Goal: Information Seeking & Learning: Learn about a topic

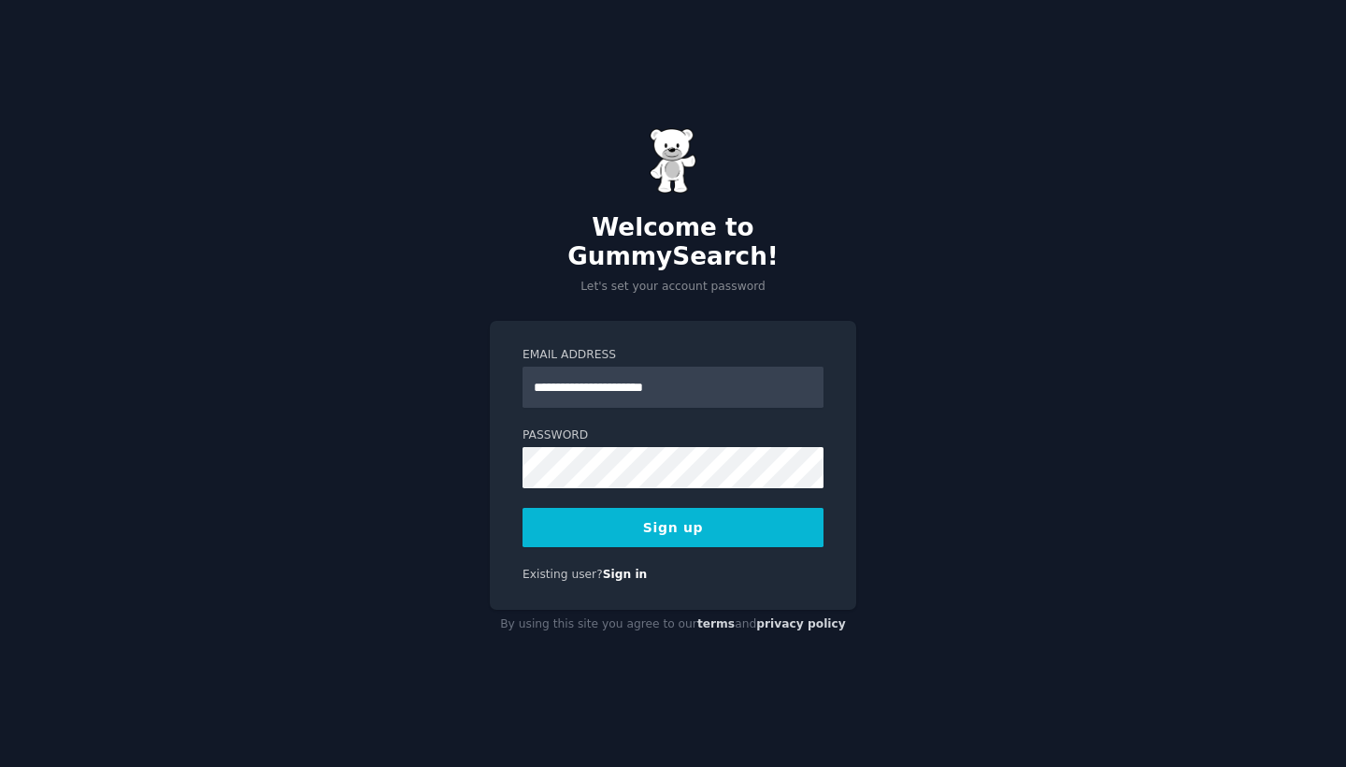
type input "**********"
click at [743, 508] on button "Sign up" at bounding box center [673, 527] width 301 height 39
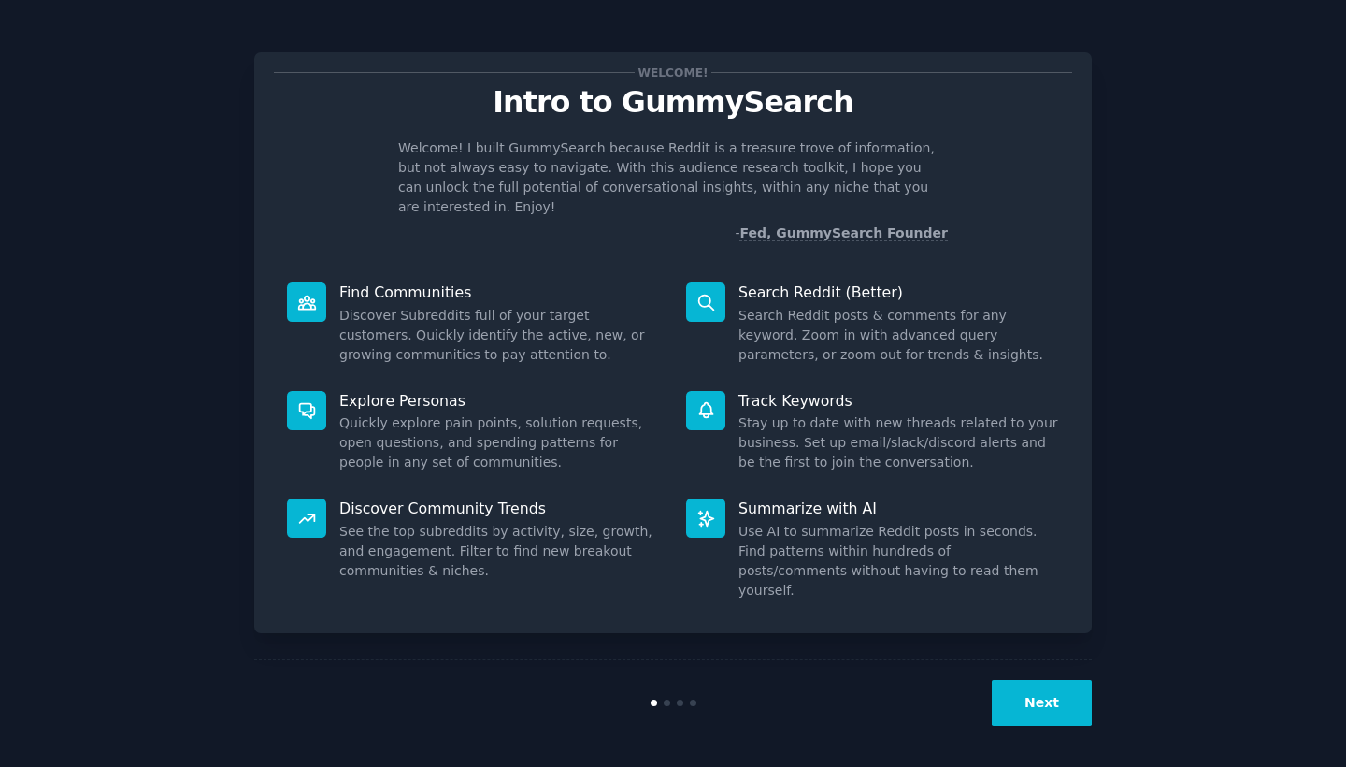
click at [1035, 694] on button "Next" at bounding box center [1042, 703] width 100 height 46
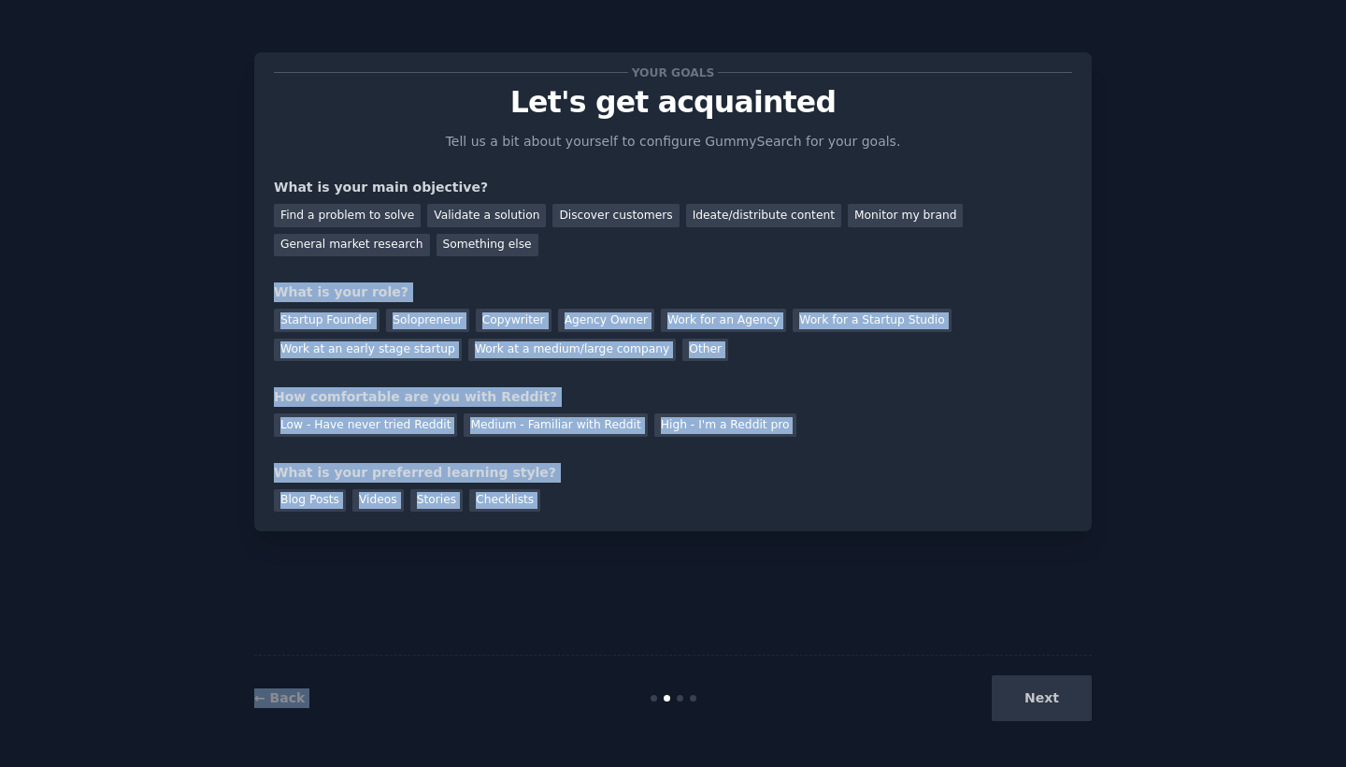
drag, startPoint x: 1036, startPoint y: 699, endPoint x: 1120, endPoint y: 279, distance: 428.1
click at [1121, 279] on div "Your goals Let's get acquainted Tell us a bit about yourself to configure Gummy…" at bounding box center [673, 383] width 1294 height 714
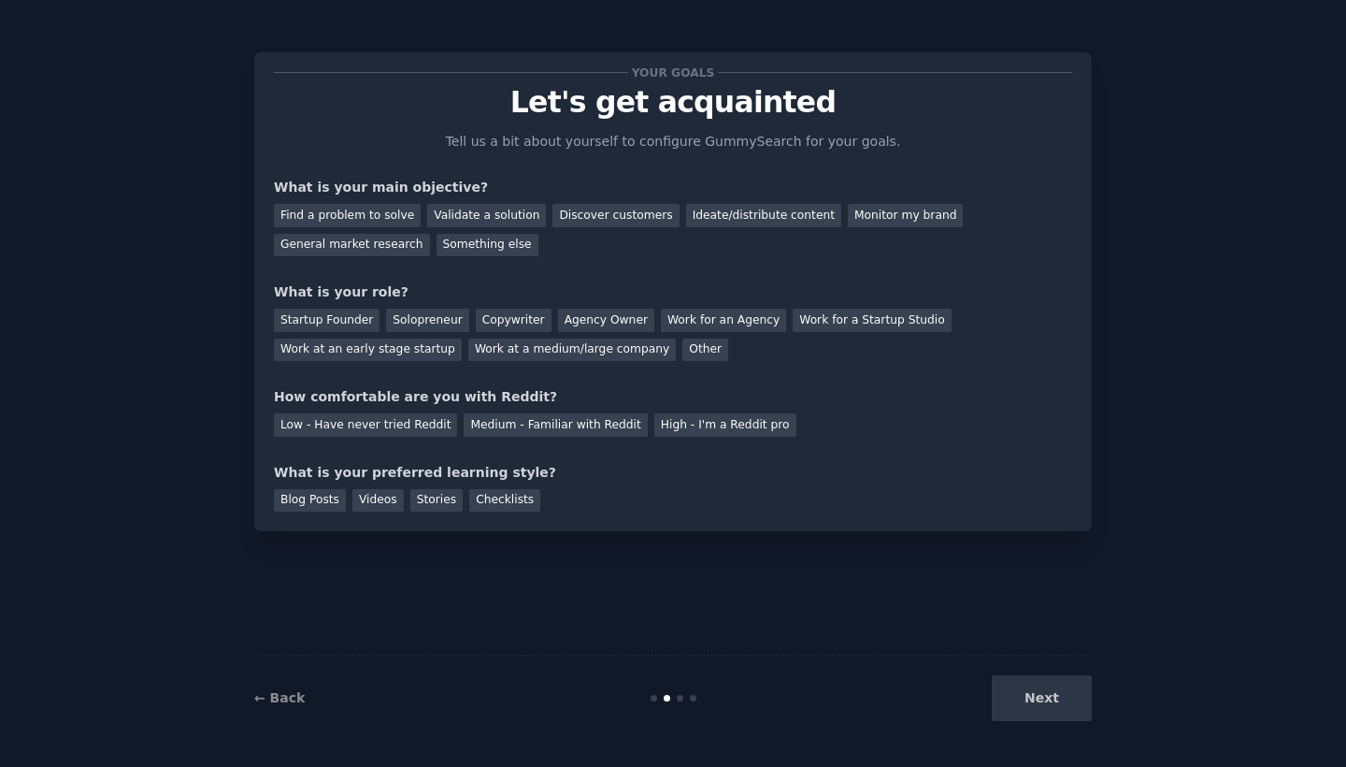
click at [1164, 381] on div "Your goals Let's get acquainted Tell us a bit about yourself to configure Gummy…" at bounding box center [673, 383] width 1294 height 714
click at [365, 224] on div "Find a problem to solve" at bounding box center [347, 215] width 147 height 23
click at [464, 211] on div "Validate a solution" at bounding box center [486, 215] width 119 height 23
click at [351, 210] on div "Find a problem to solve" at bounding box center [347, 215] width 147 height 23
click at [342, 317] on div "Startup Founder" at bounding box center [327, 319] width 106 height 23
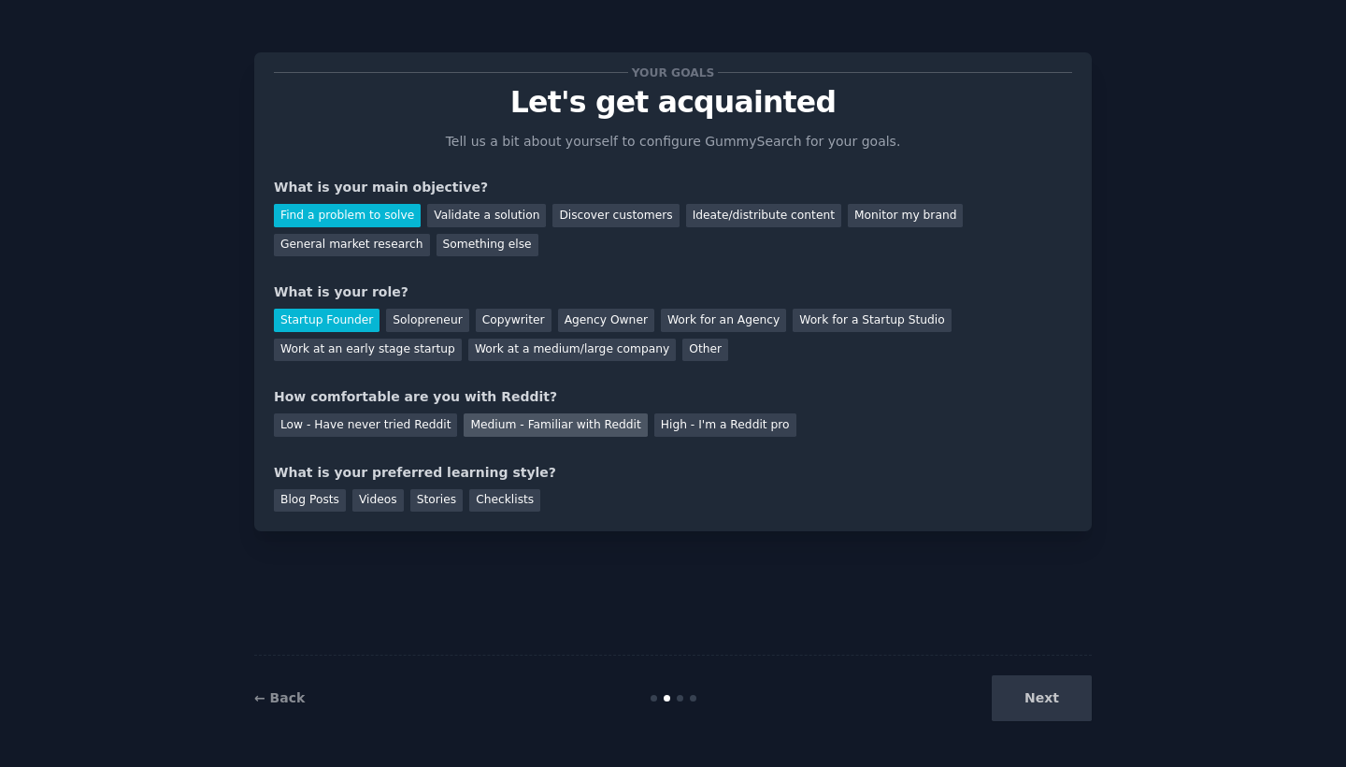
click at [494, 426] on div "Medium - Familiar with Reddit" at bounding box center [555, 424] width 183 height 23
click at [379, 497] on div "Videos" at bounding box center [377, 500] width 51 height 23
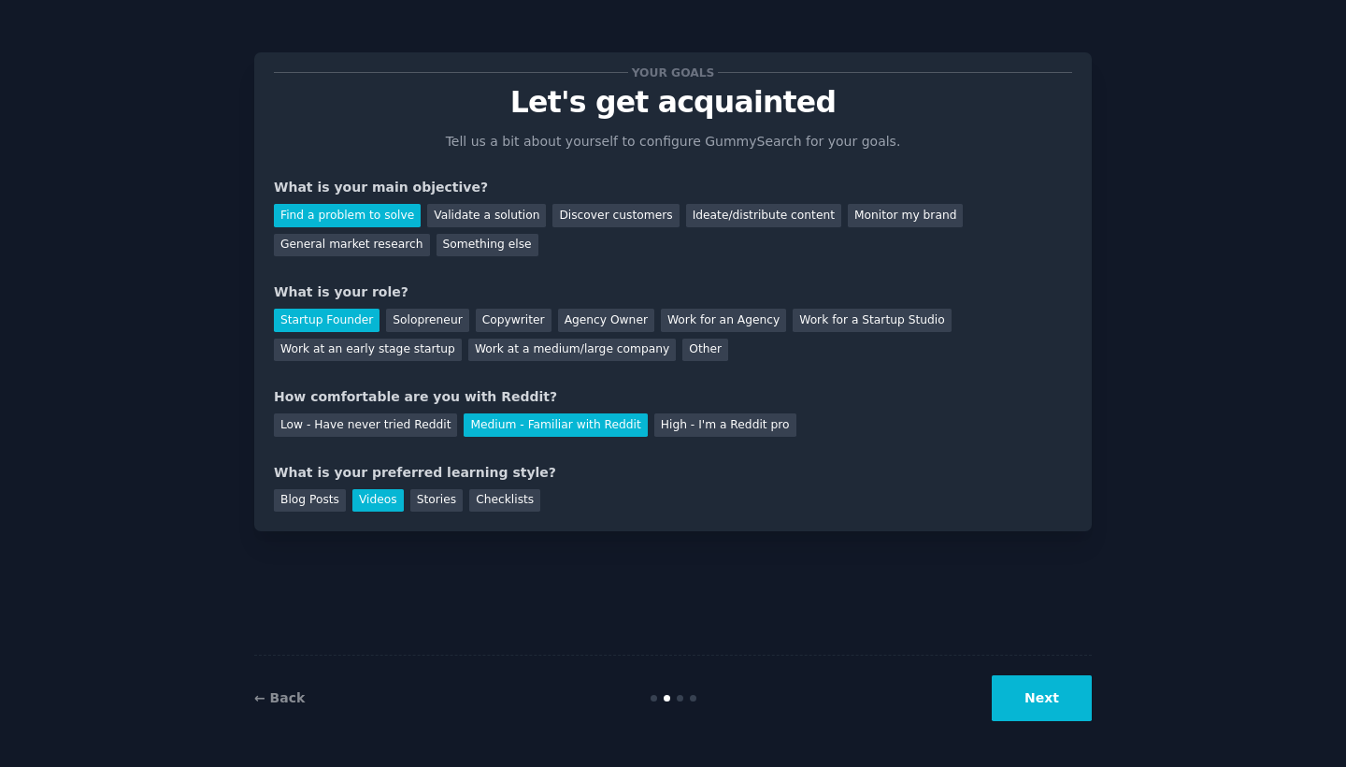
click at [1013, 696] on button "Next" at bounding box center [1042, 698] width 100 height 46
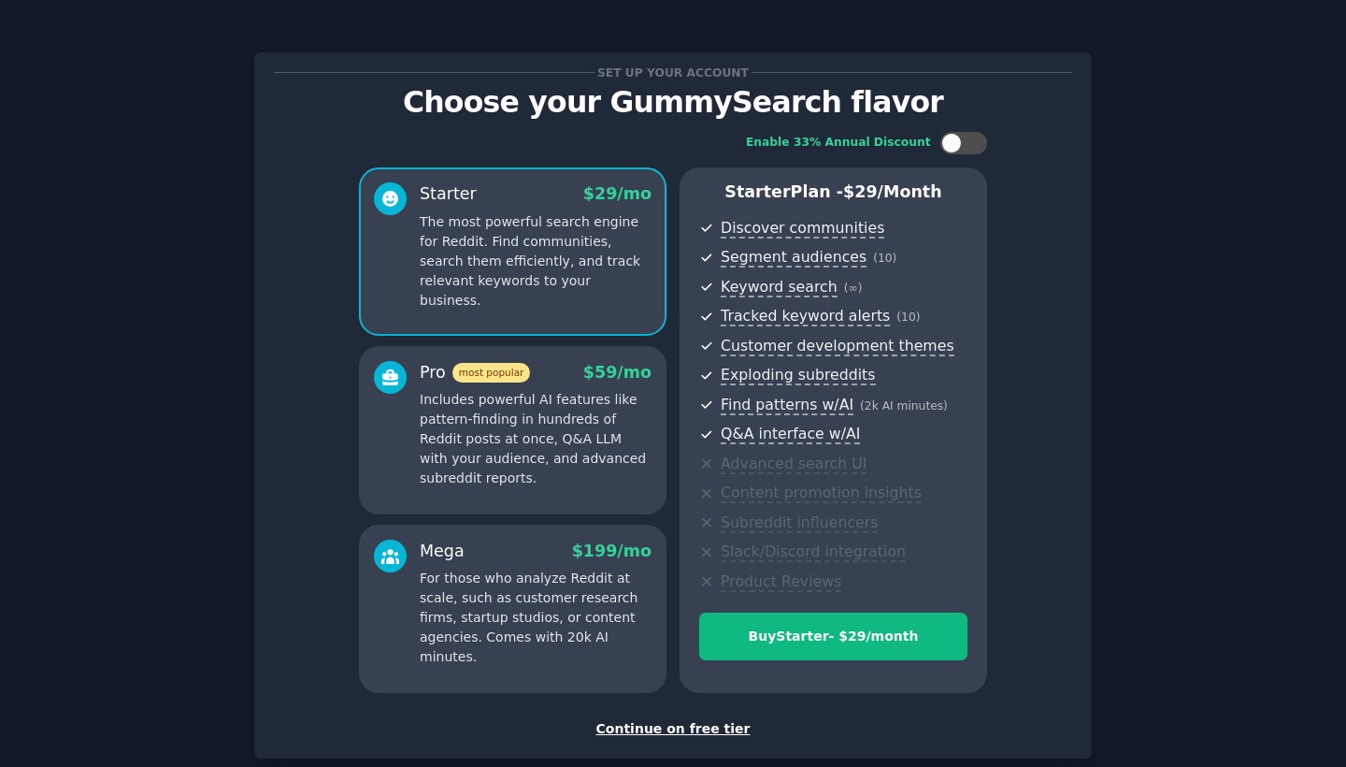
click at [692, 725] on div "Continue on free tier" at bounding box center [673, 729] width 798 height 20
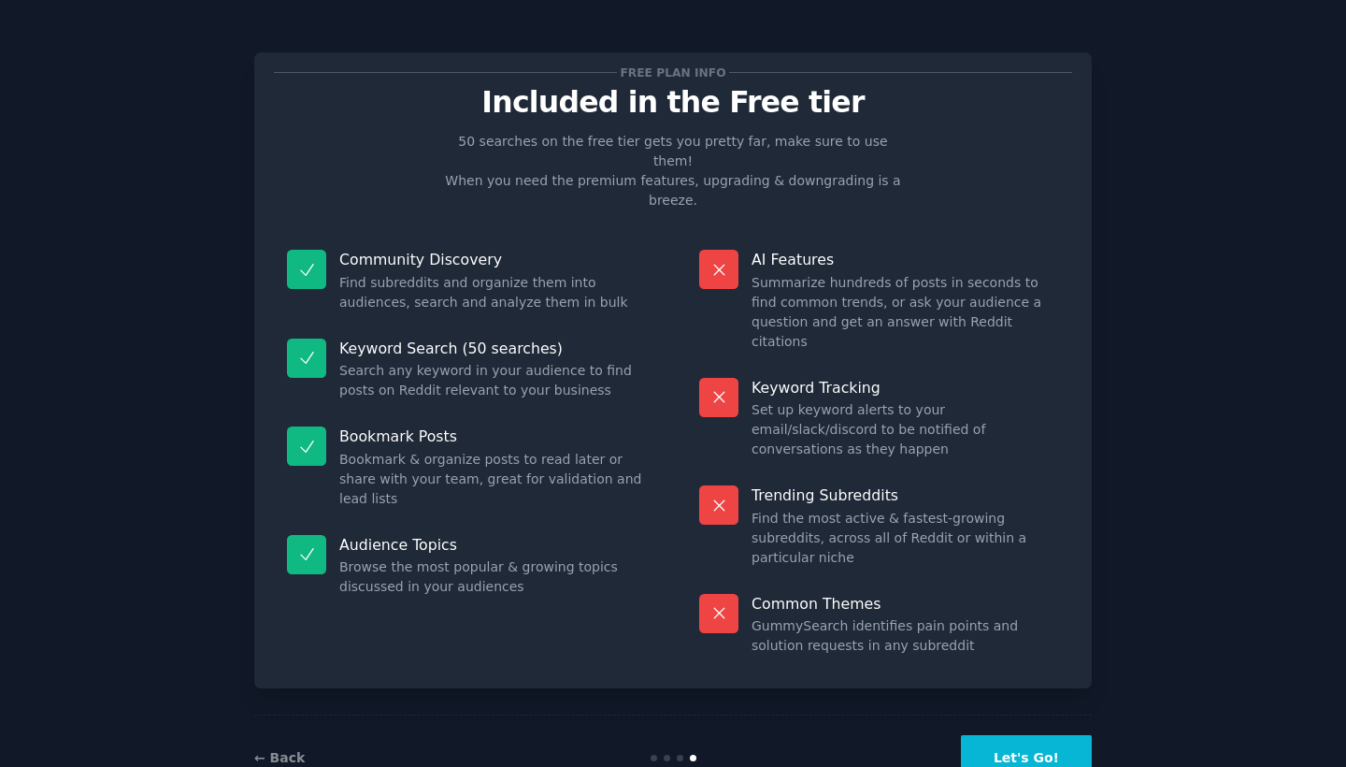
click at [1003, 735] on button "Let's Go!" at bounding box center [1026, 758] width 131 height 46
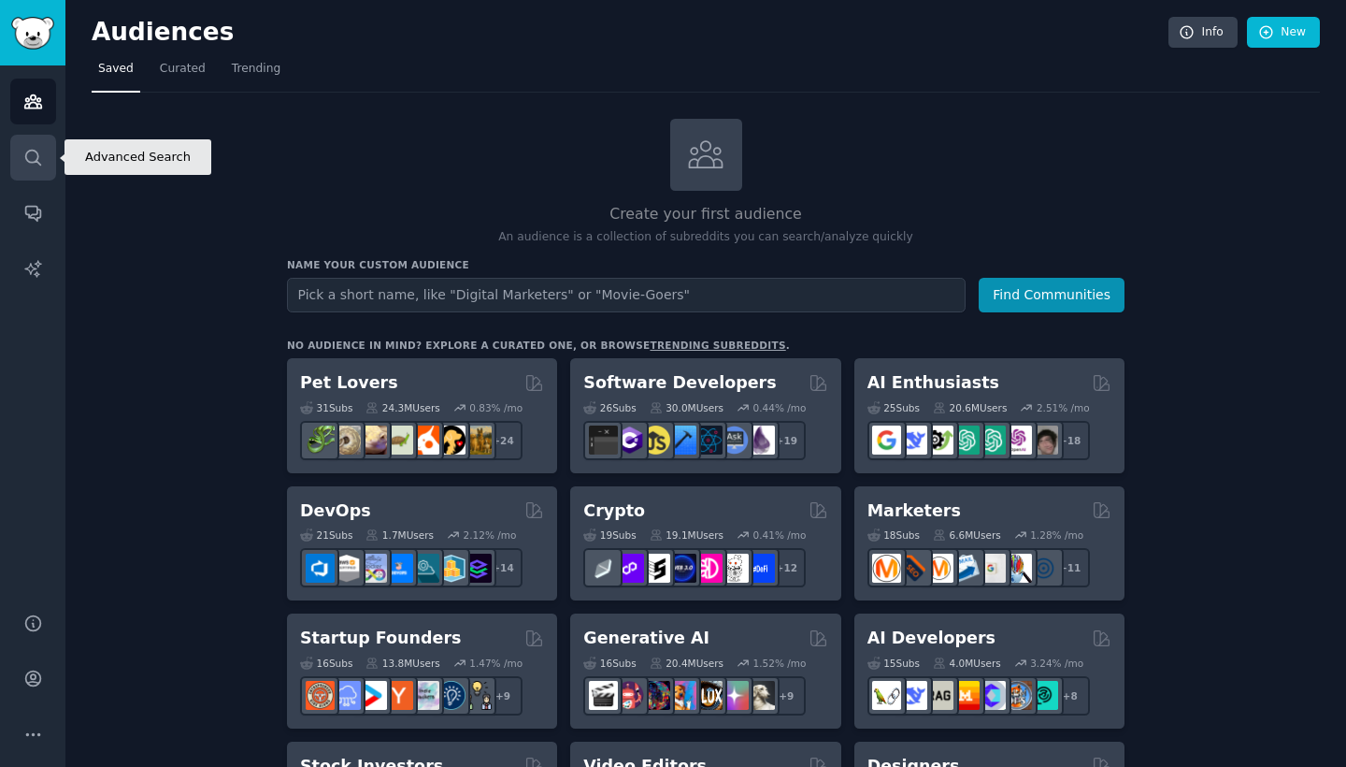
click at [50, 151] on link "Search" at bounding box center [33, 158] width 46 height 46
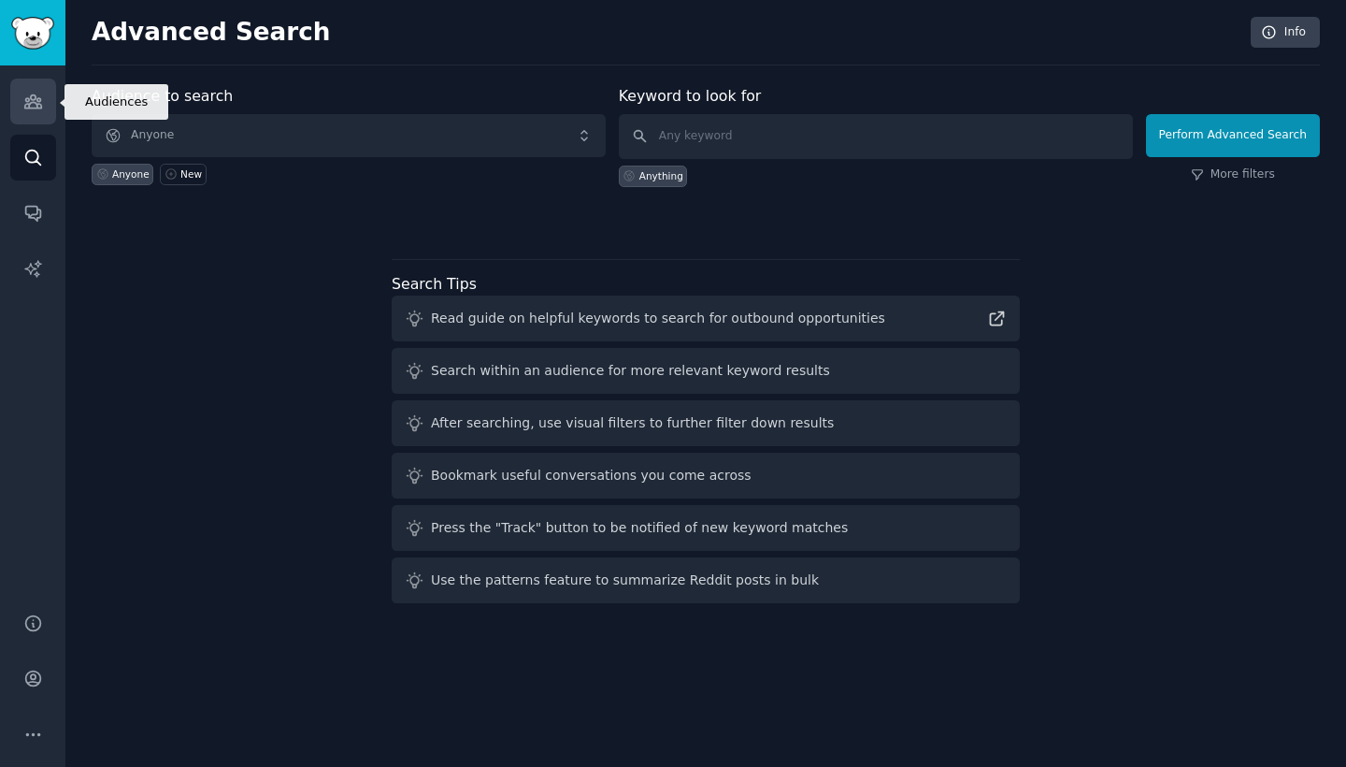
click at [27, 93] on icon "Sidebar" at bounding box center [33, 102] width 20 height 20
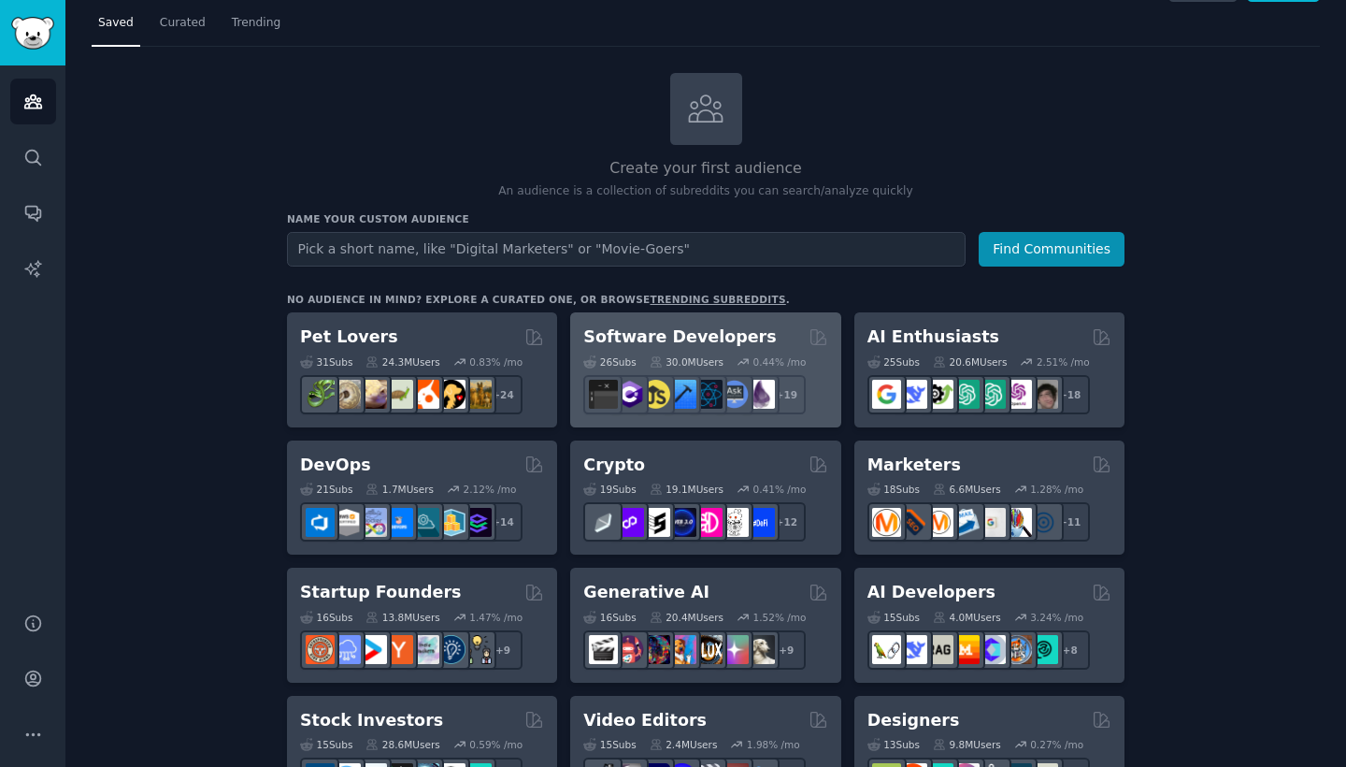
scroll to position [62, 0]
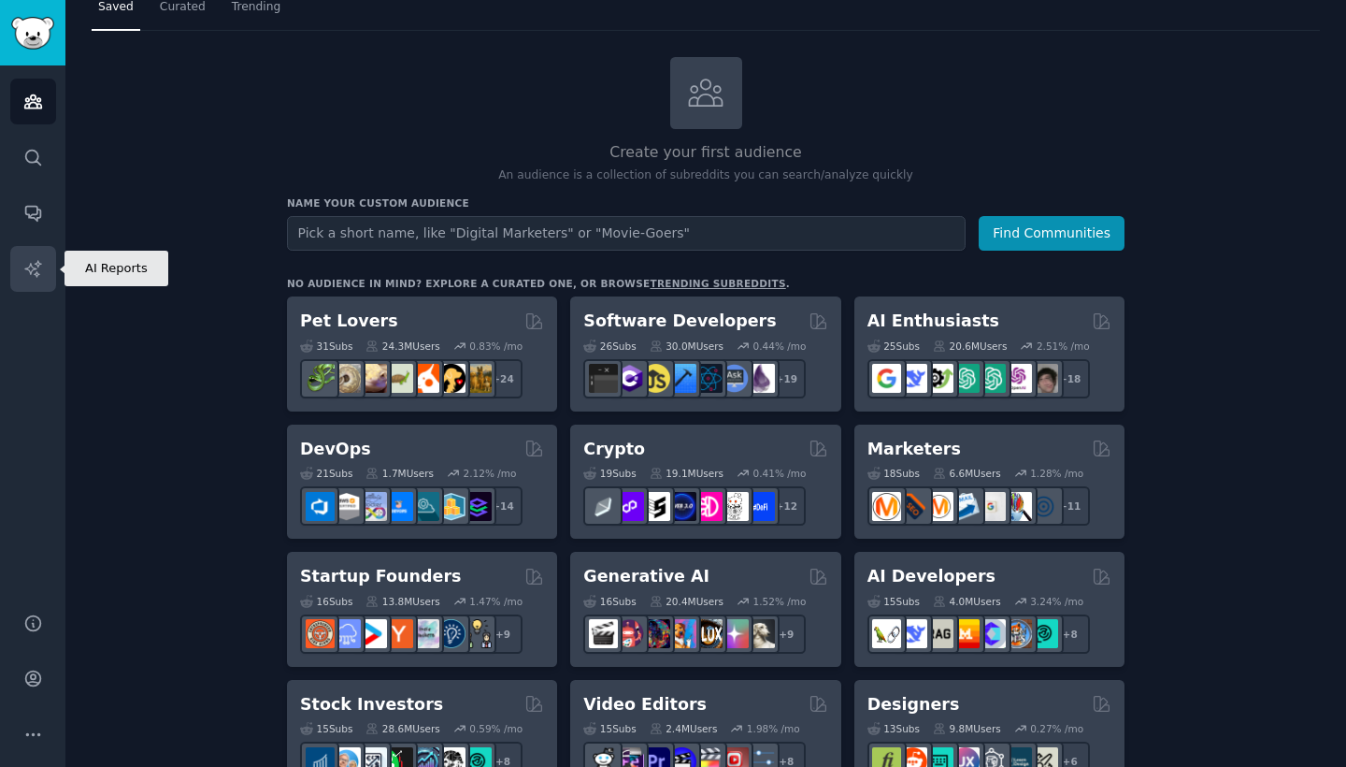
click at [40, 251] on link "AI Reports" at bounding box center [33, 269] width 46 height 46
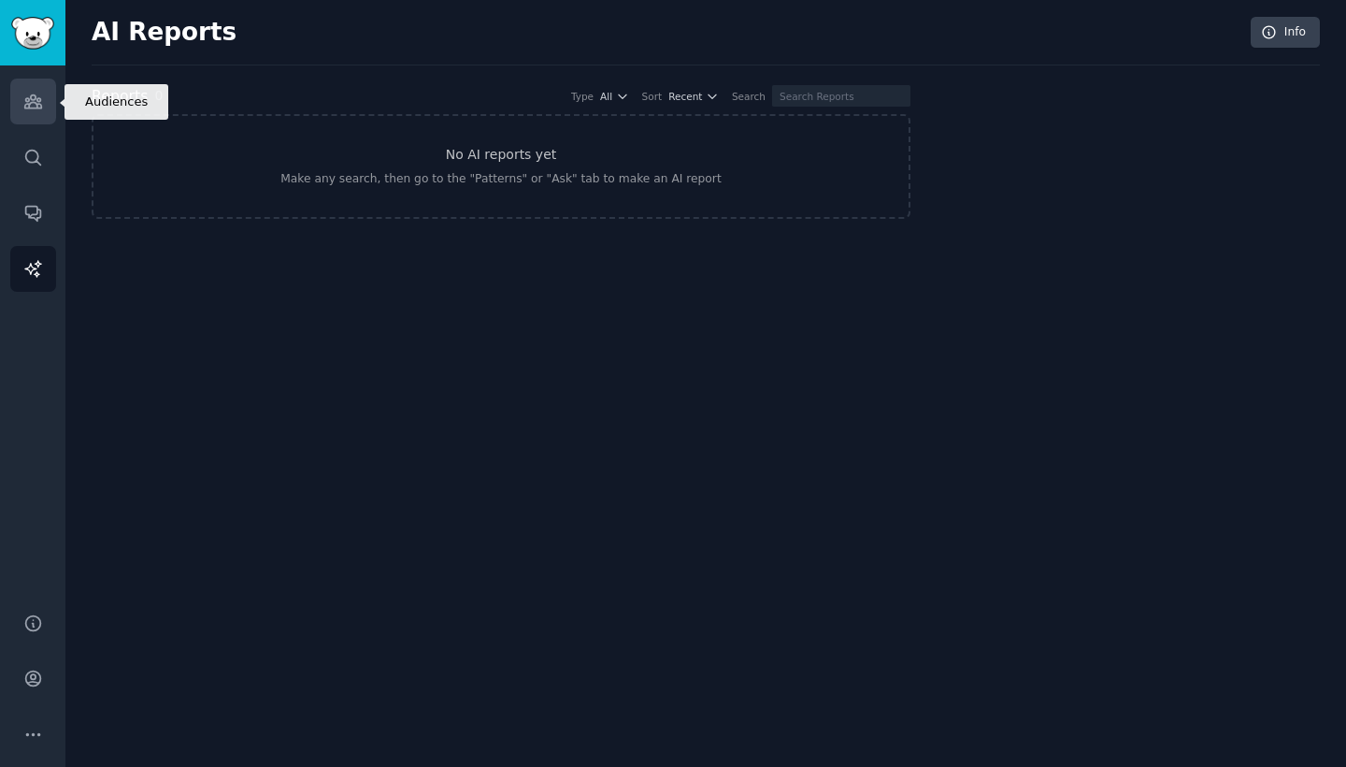
click at [36, 97] on icon "Sidebar" at bounding box center [33, 102] width 20 height 20
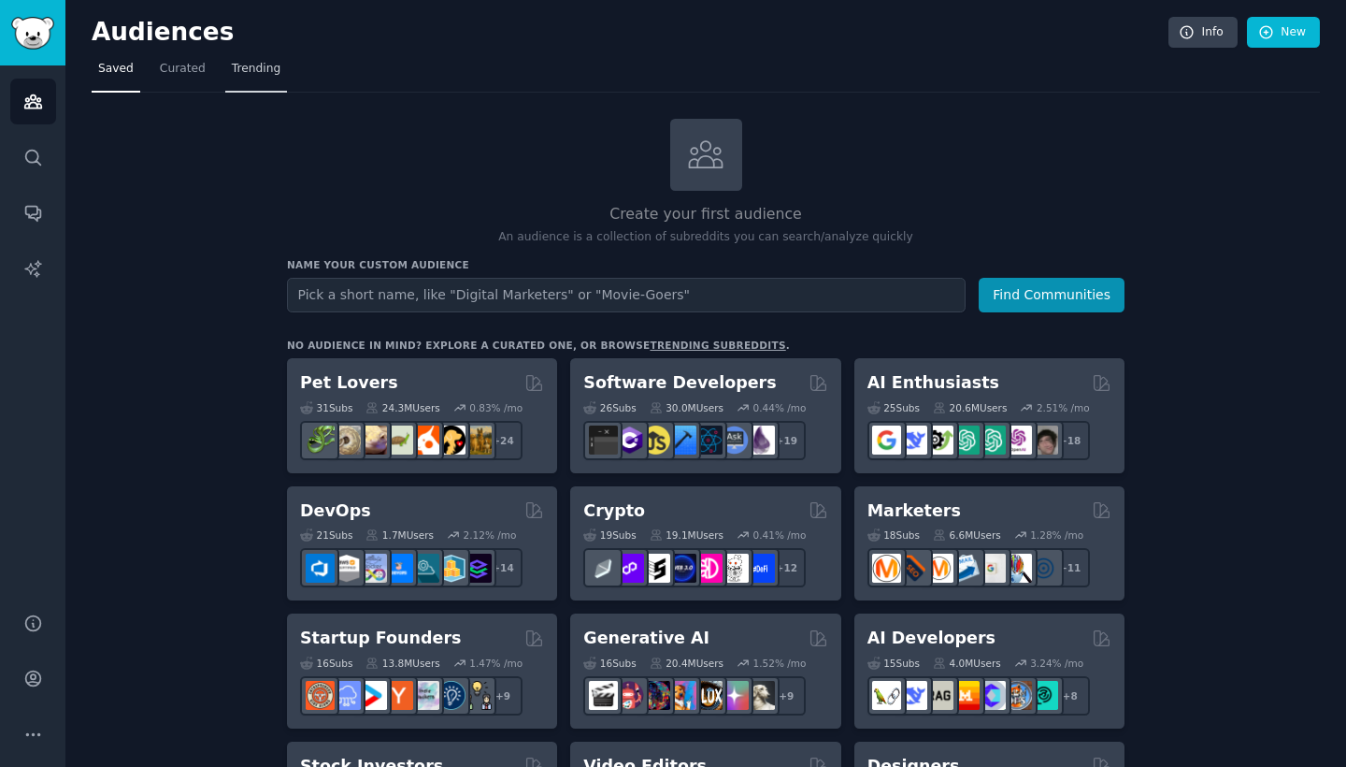
click at [273, 73] on span "Trending" at bounding box center [256, 69] width 49 height 17
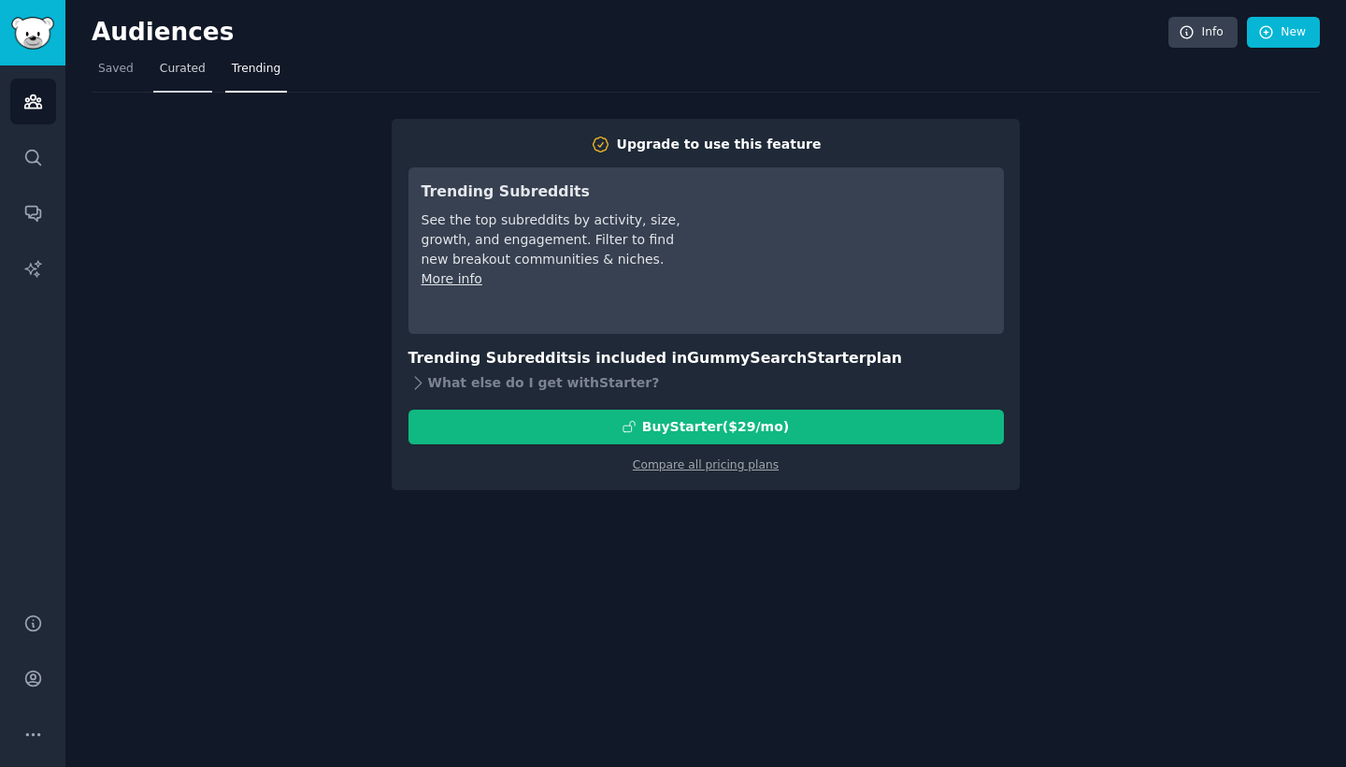
click at [181, 70] on span "Curated" at bounding box center [183, 69] width 46 height 17
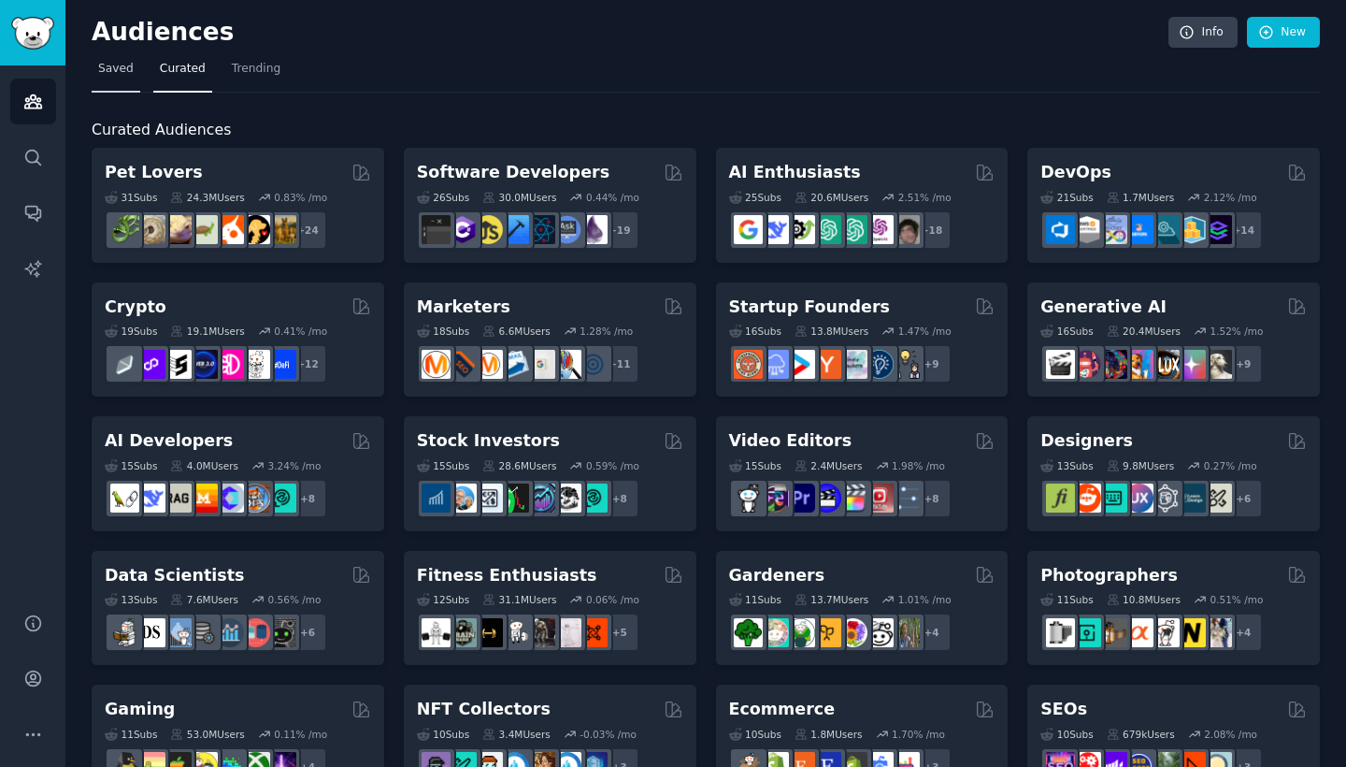
click at [118, 76] on span "Saved" at bounding box center [116, 69] width 36 height 17
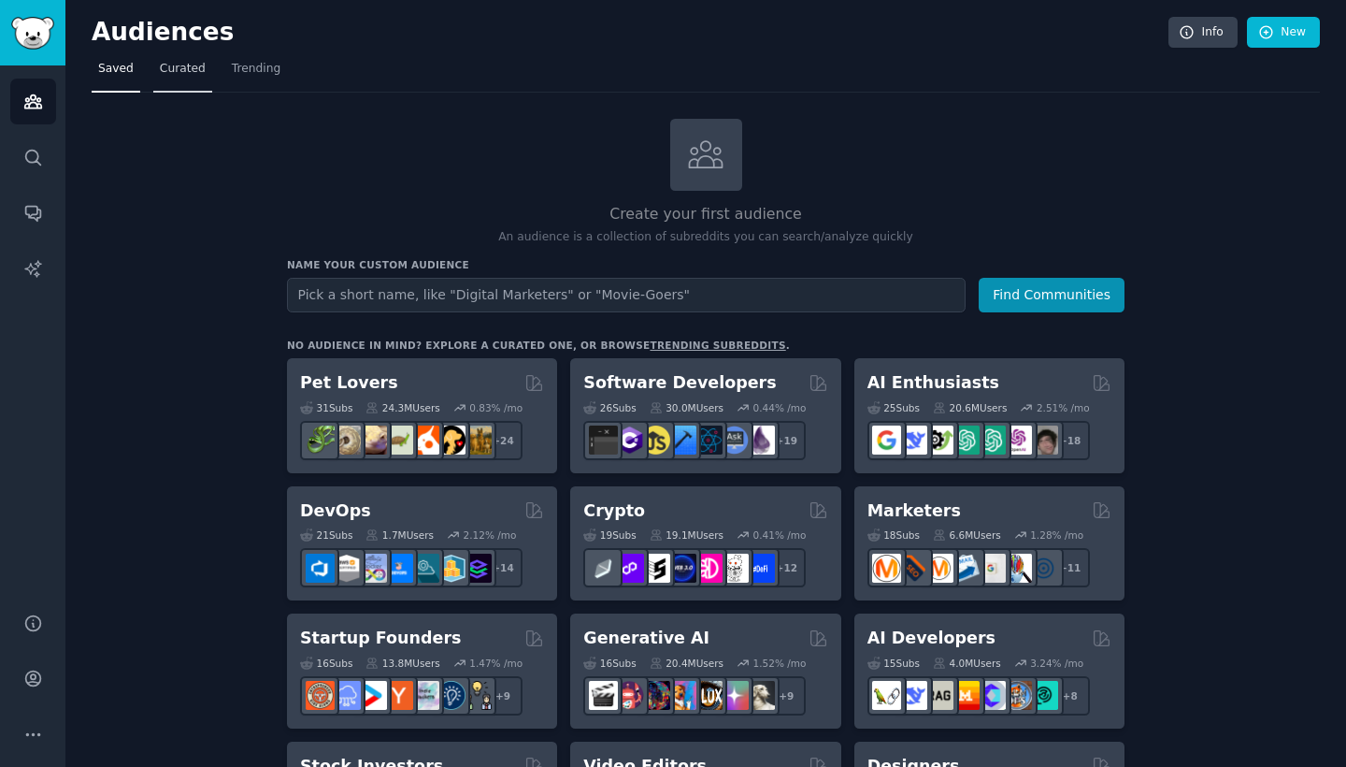
click at [185, 80] on link "Curated" at bounding box center [182, 73] width 59 height 38
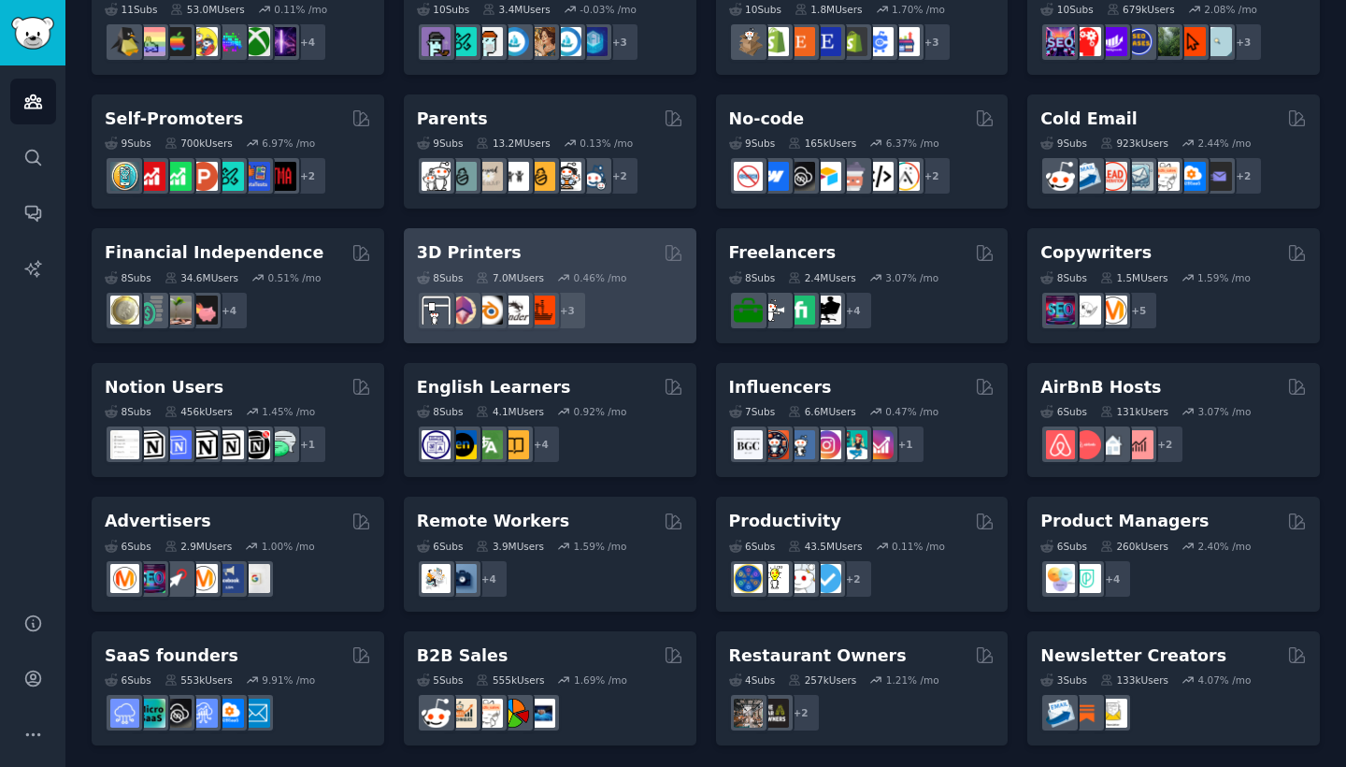
scroll to position [724, 0]
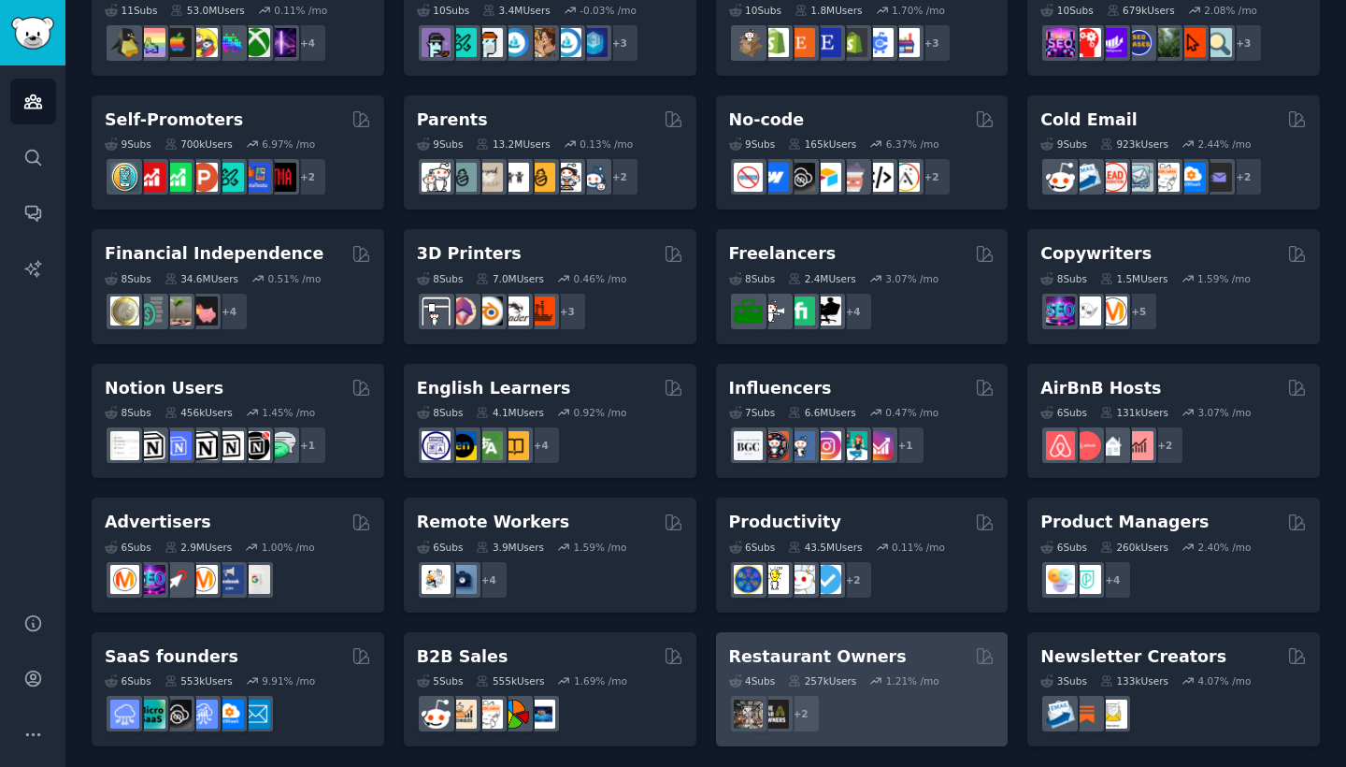
click at [867, 667] on div "4 Sub s 257k Users 1.21 % /mo + 2" at bounding box center [862, 699] width 266 height 65
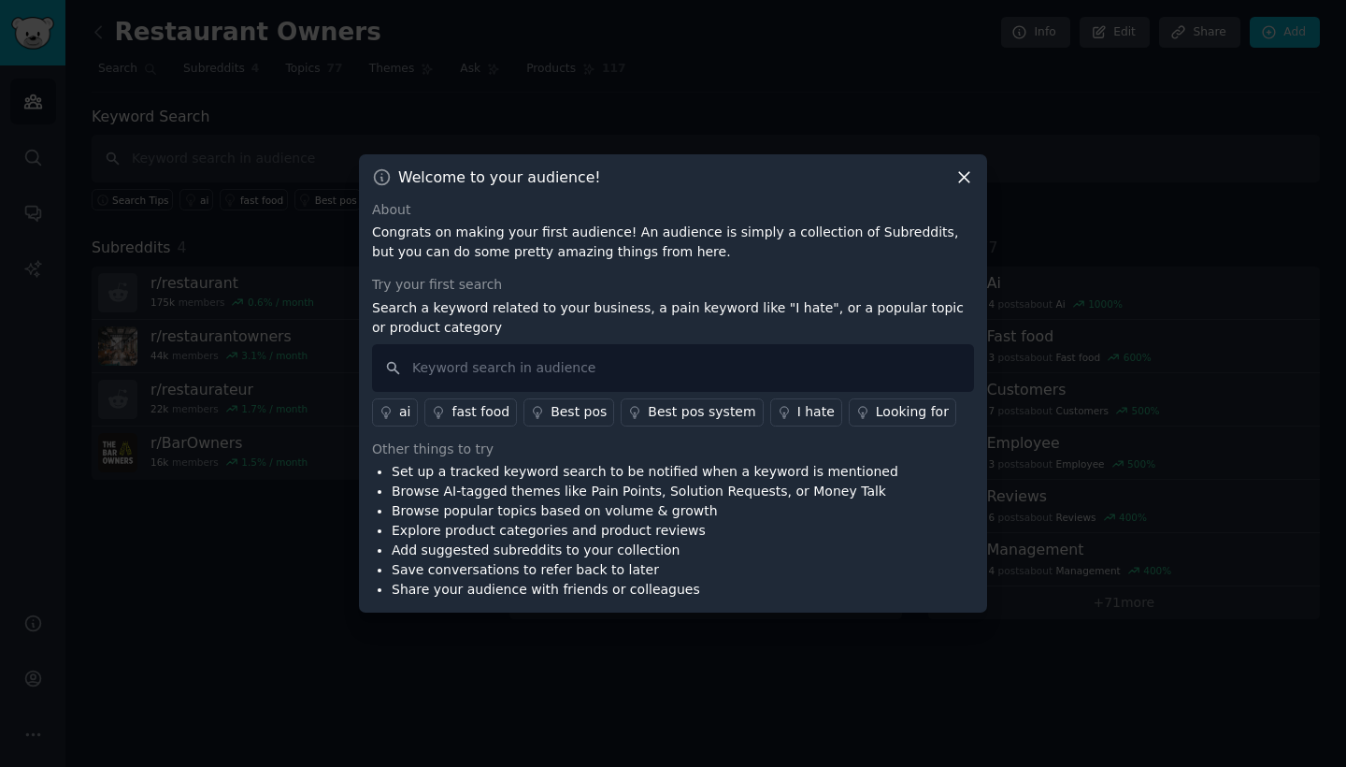
click at [955, 179] on icon at bounding box center [964, 177] width 20 height 20
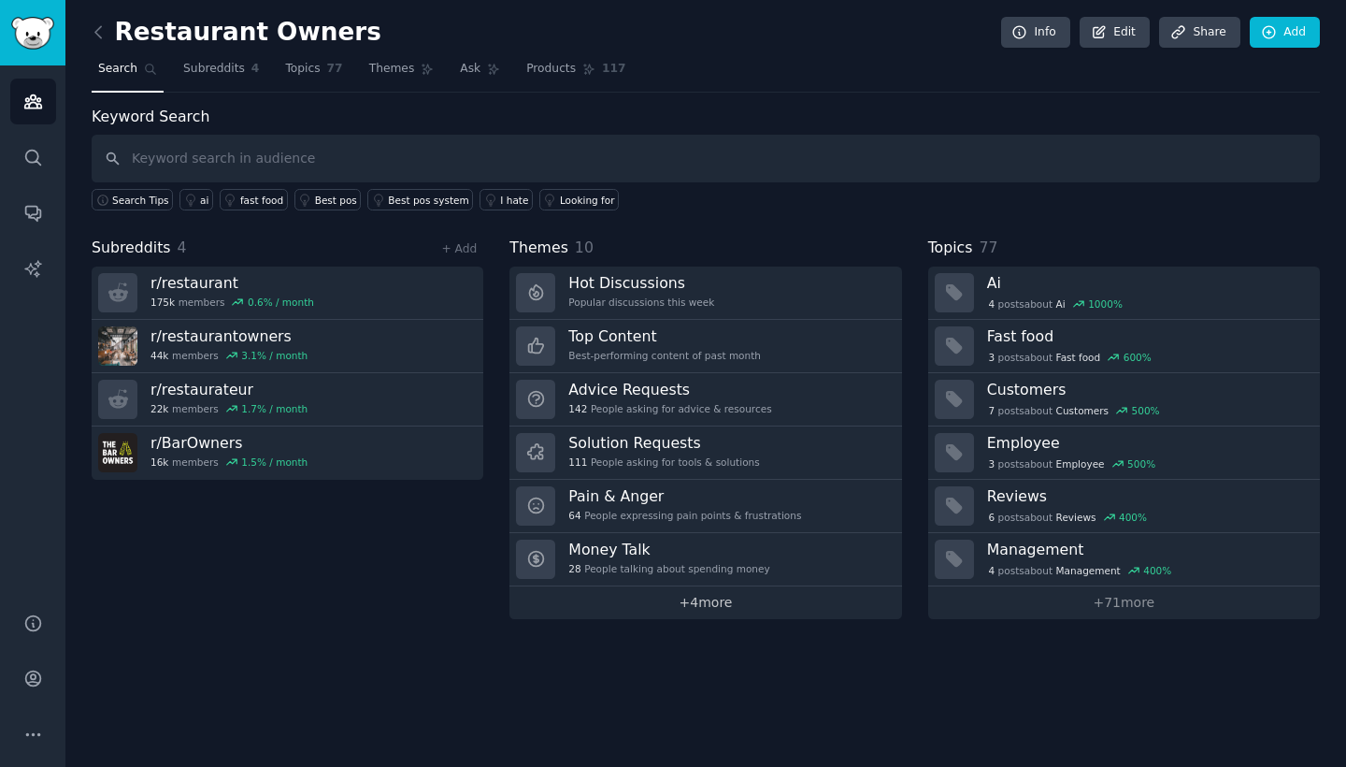
click at [712, 609] on link "+ 4 more" at bounding box center [705, 602] width 392 height 33
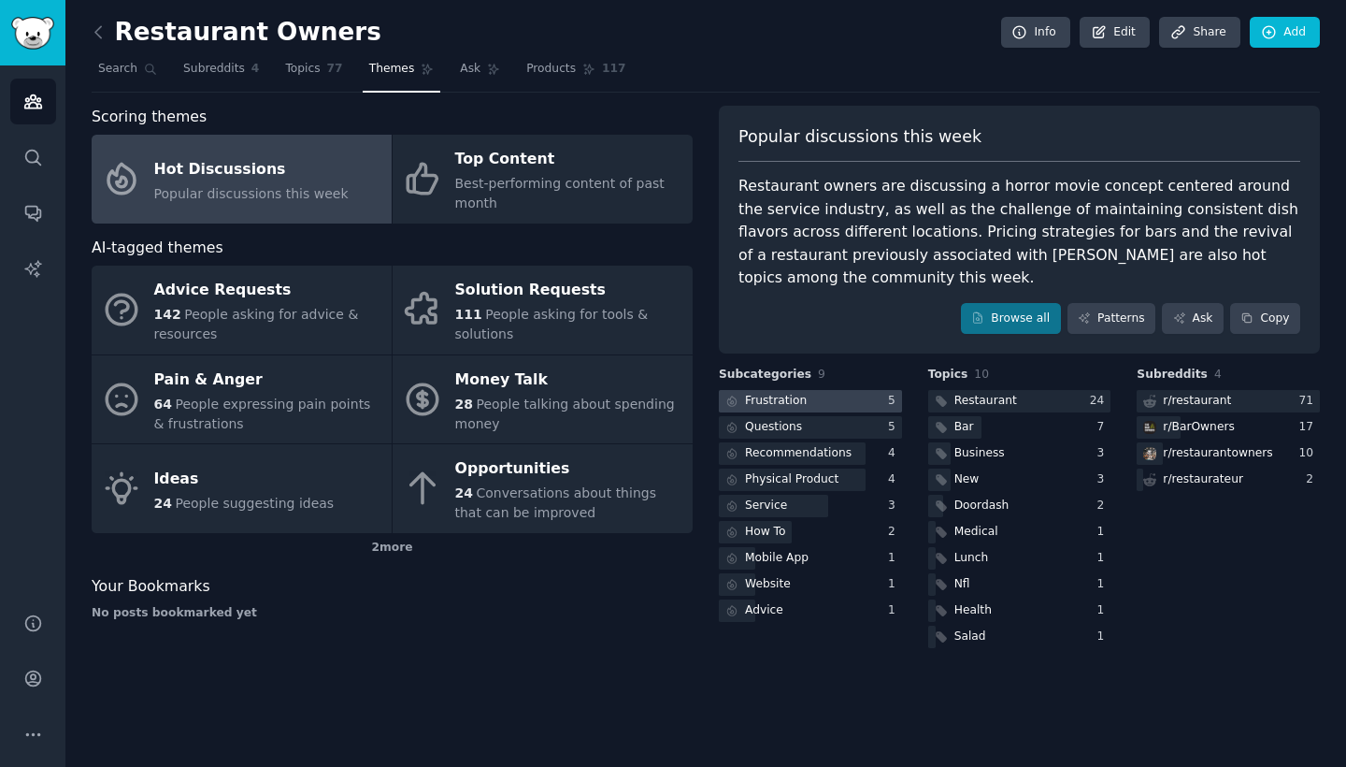
click at [856, 404] on div at bounding box center [810, 401] width 183 height 23
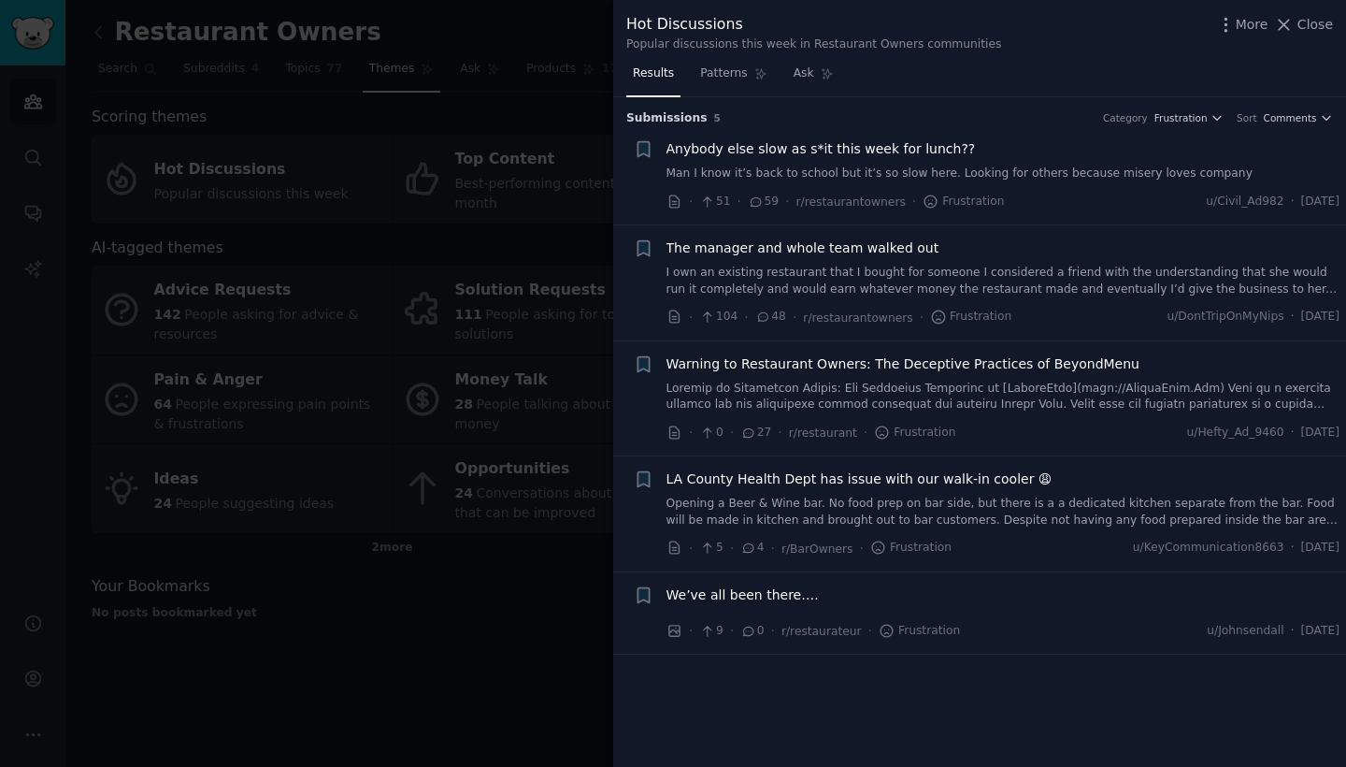
click at [534, 647] on div at bounding box center [673, 383] width 1346 height 767
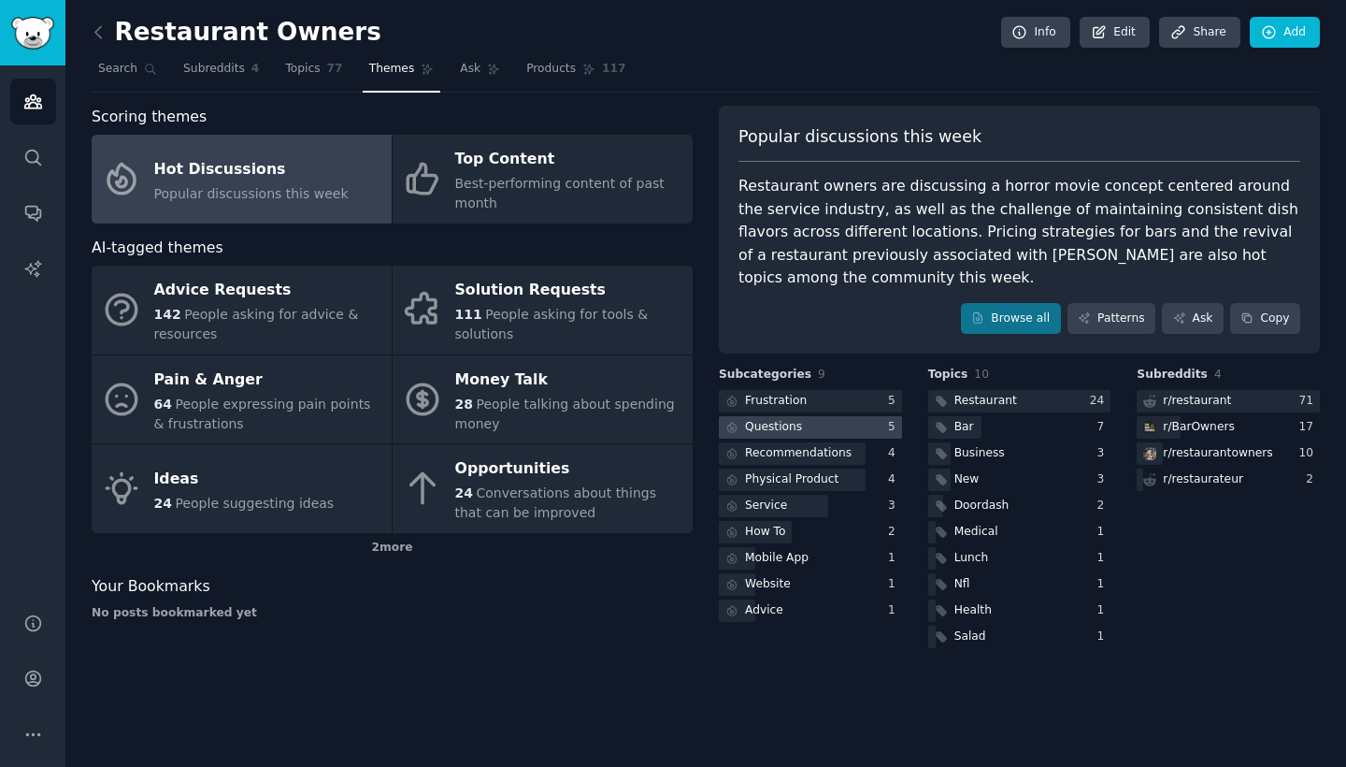
click at [803, 423] on div at bounding box center [810, 427] width 183 height 23
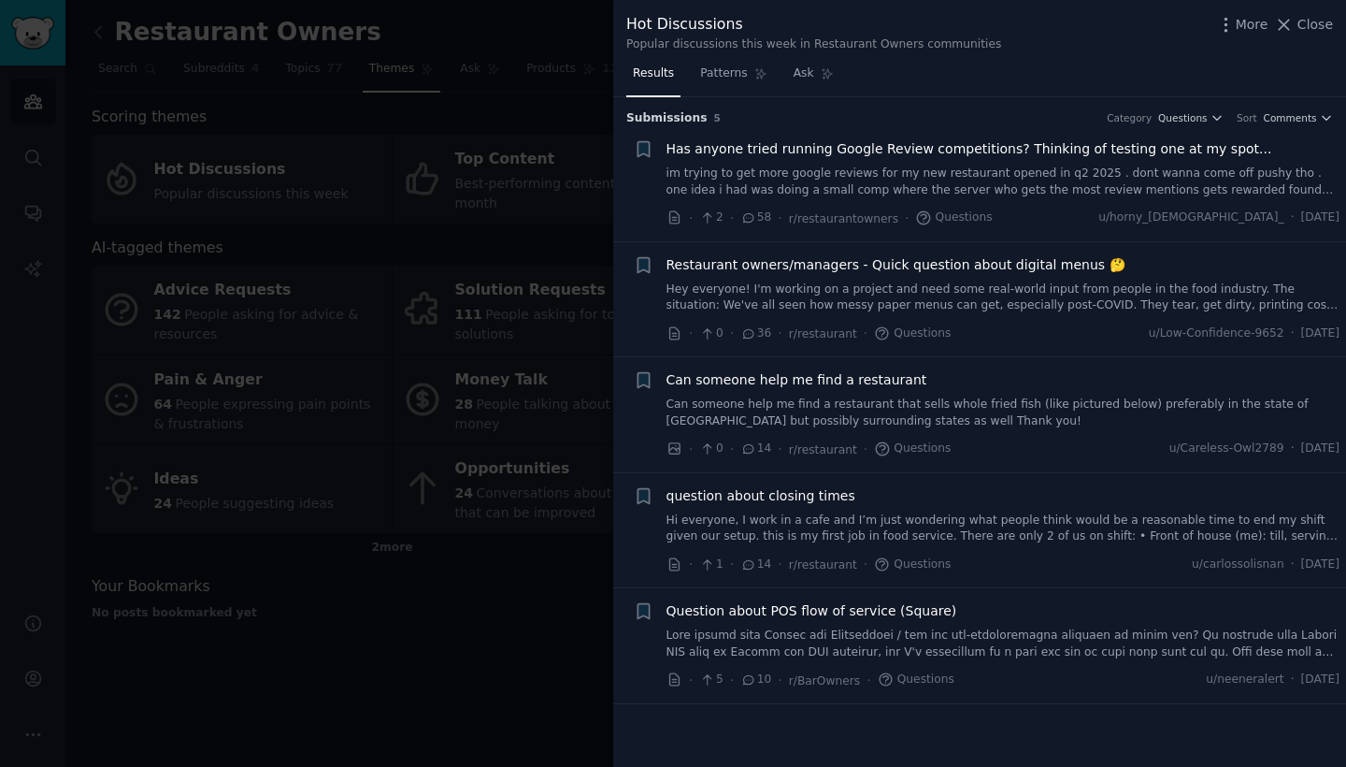
click at [551, 616] on div at bounding box center [673, 383] width 1346 height 767
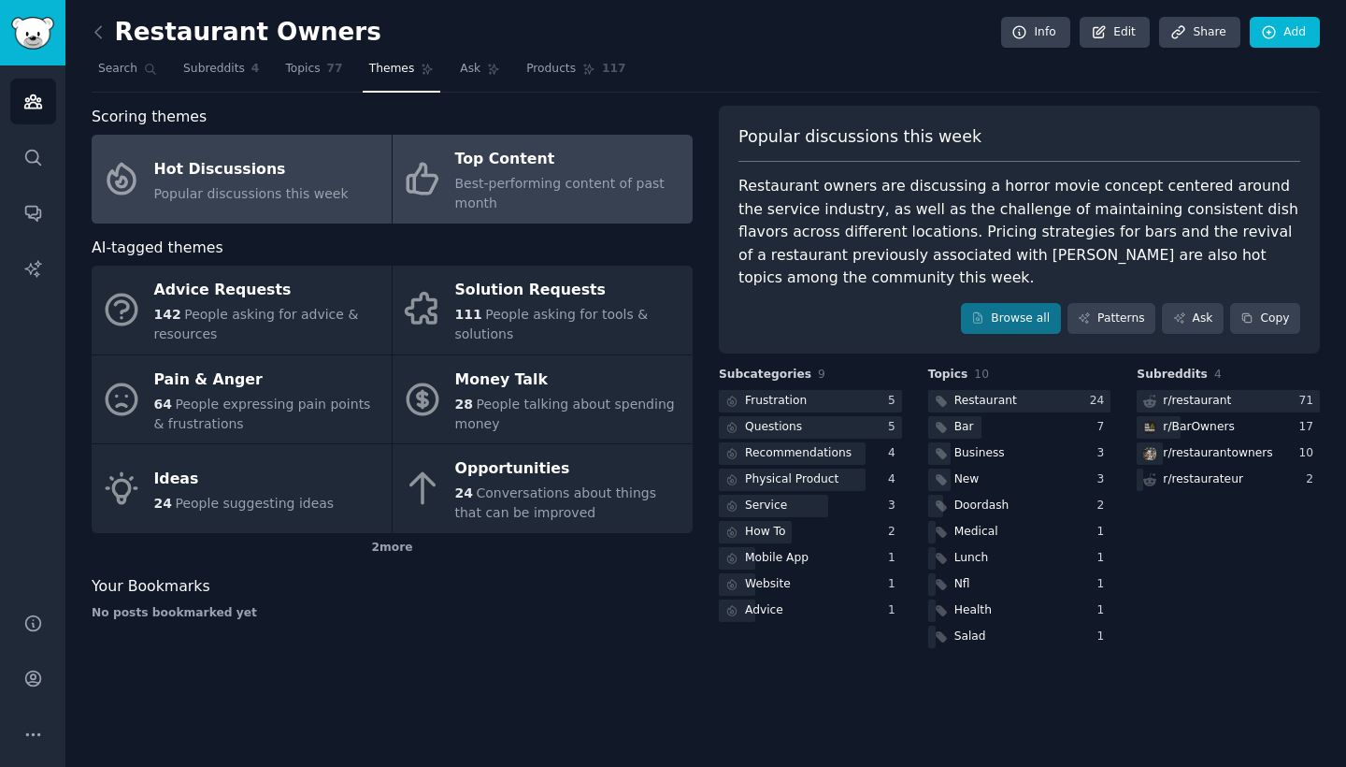
click at [466, 196] on span "Best-performing content of past month" at bounding box center [559, 193] width 209 height 35
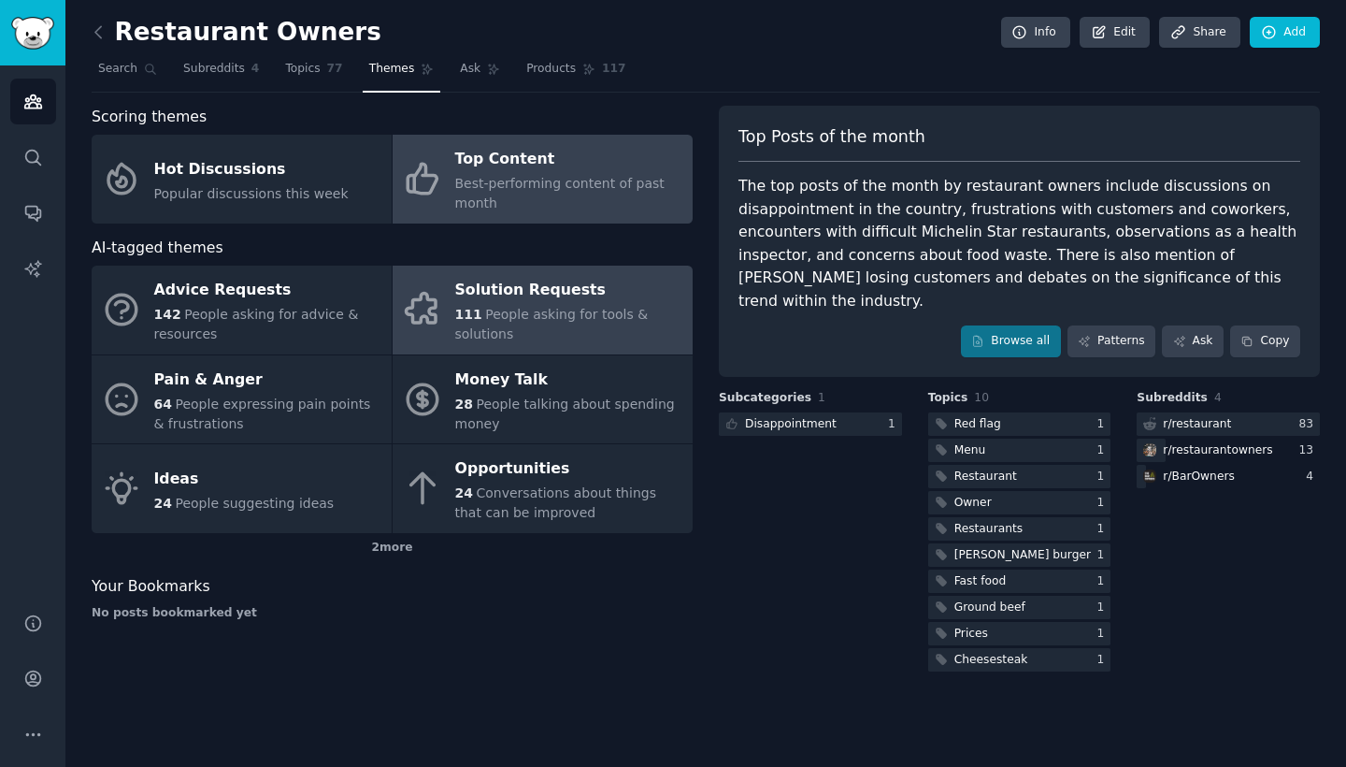
click at [523, 284] on div "Solution Requests" at bounding box center [569, 291] width 228 height 30
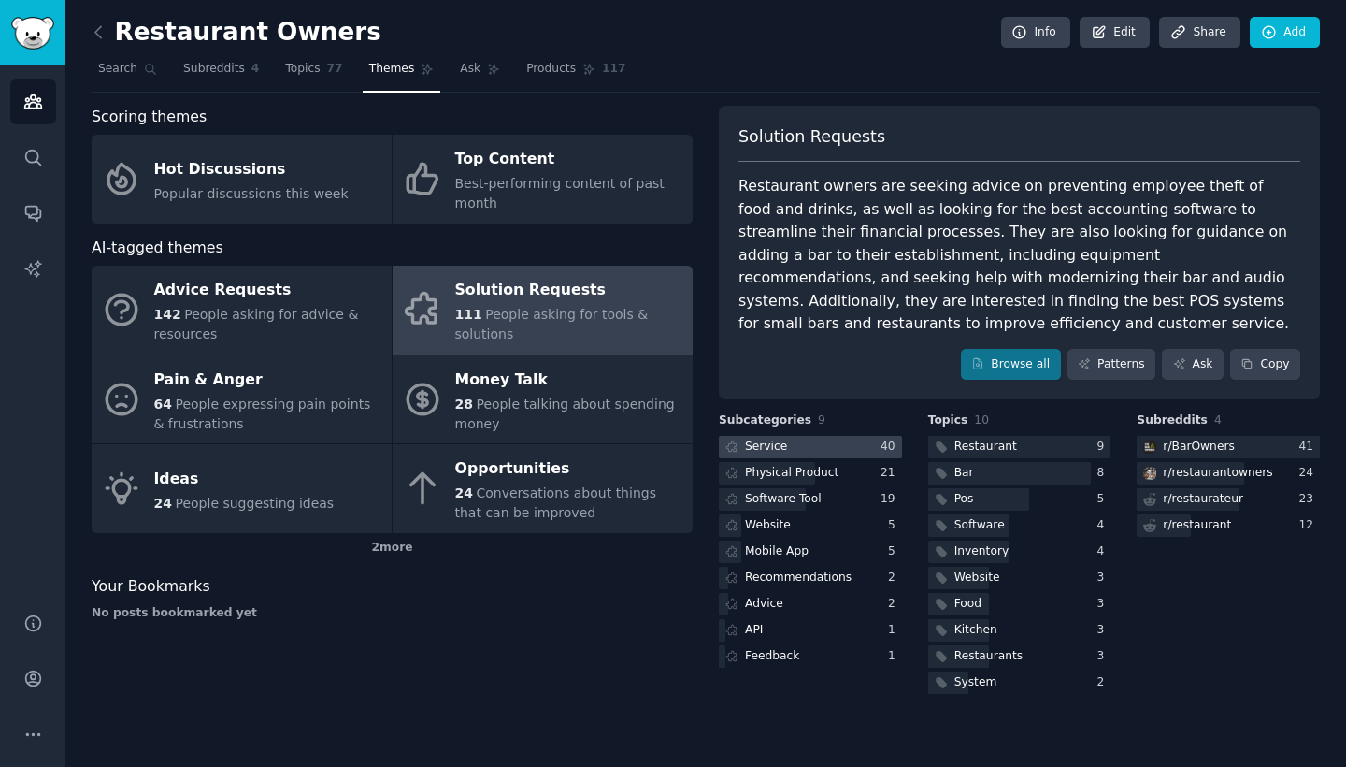
click at [844, 448] on div at bounding box center [810, 447] width 183 height 23
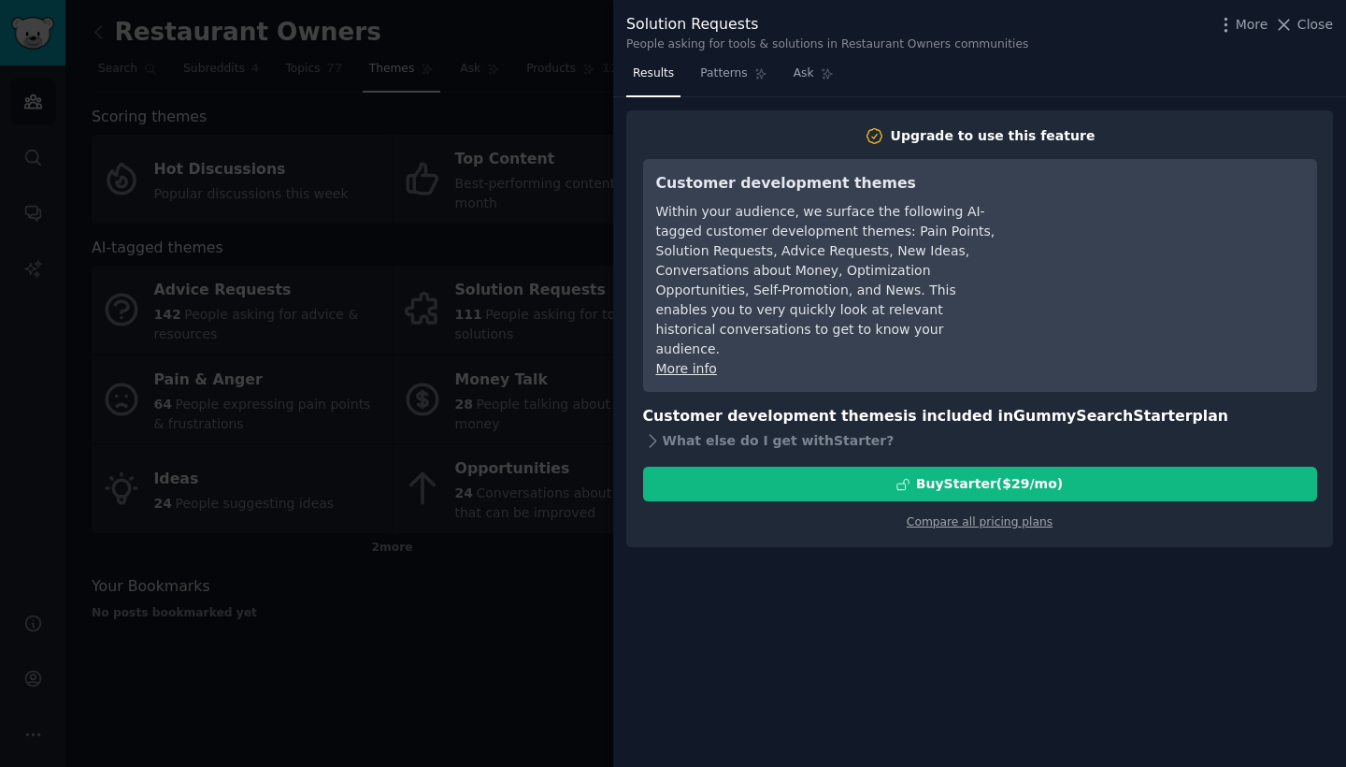
click at [460, 566] on div at bounding box center [673, 383] width 1346 height 767
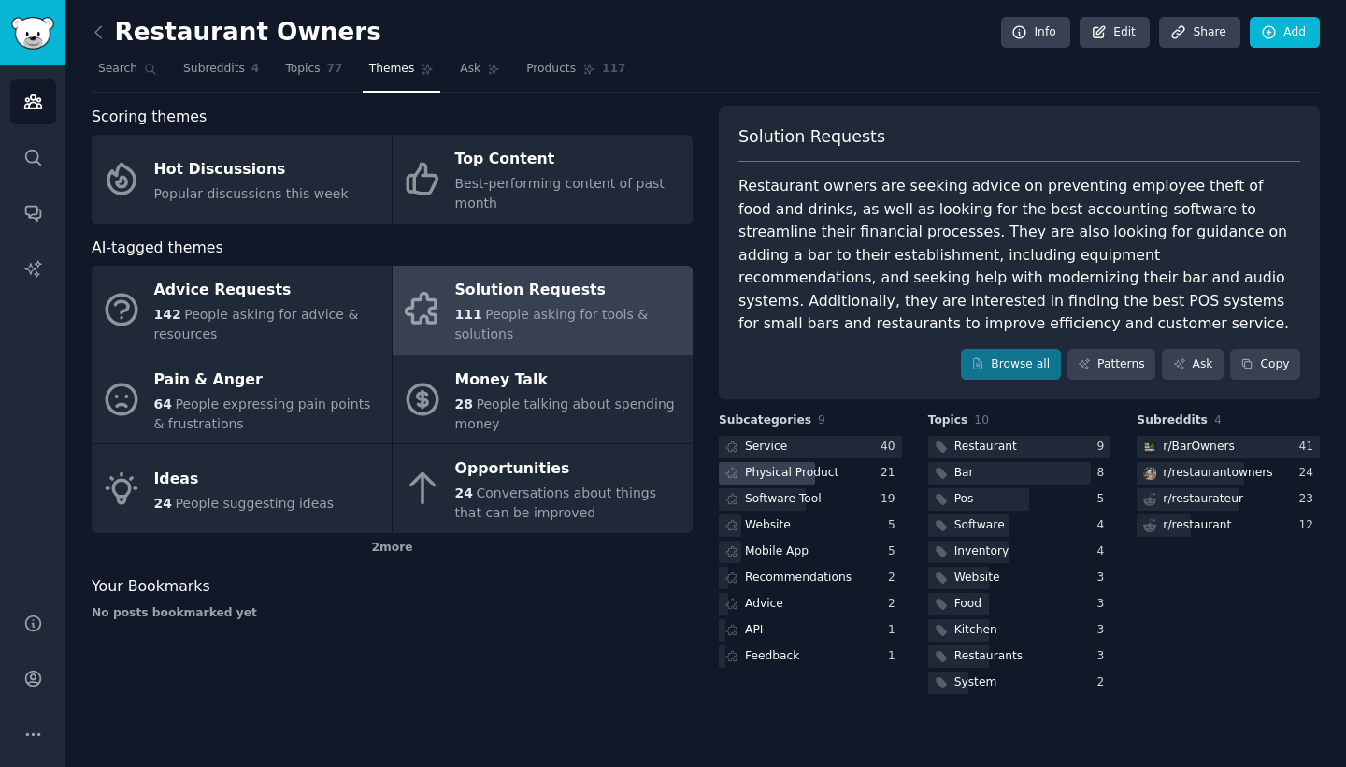
click at [780, 465] on div "Physical Product" at bounding box center [791, 473] width 93 height 17
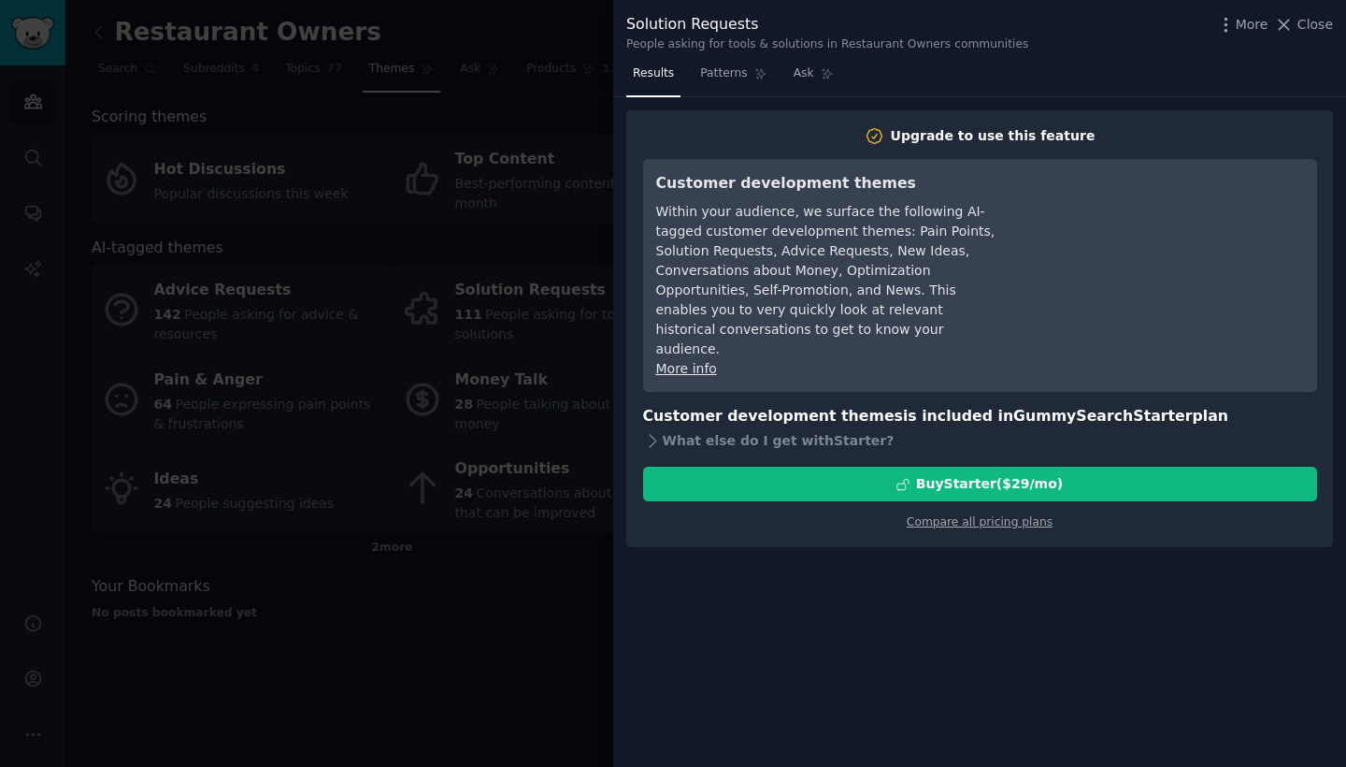
click at [498, 598] on div at bounding box center [673, 383] width 1346 height 767
